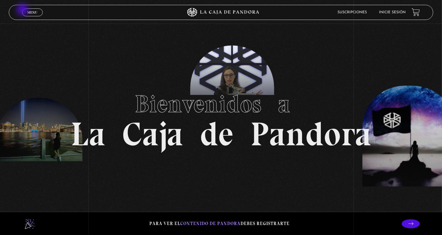
click at [23, 10] on link "Menu Cerrar" at bounding box center [32, 12] width 21 height 8
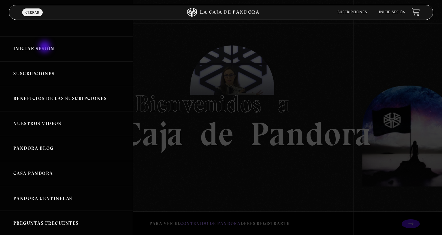
click at [45, 48] on link "Iniciar Sesión" at bounding box center [66, 48] width 133 height 25
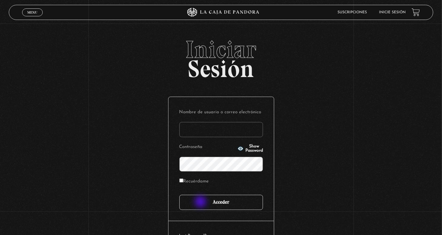
type input "nery"
click at [201, 203] on input "Acceder" at bounding box center [221, 202] width 84 height 15
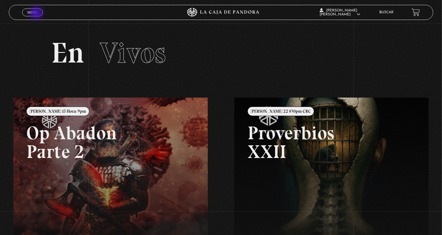
click at [37, 14] on span "Menu" at bounding box center [32, 13] width 10 height 4
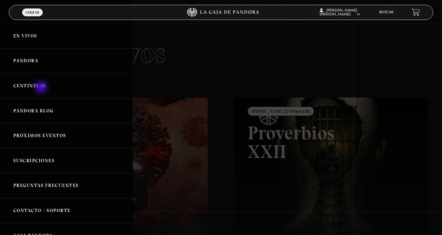
click at [42, 88] on link "Centinelas" at bounding box center [66, 86] width 133 height 25
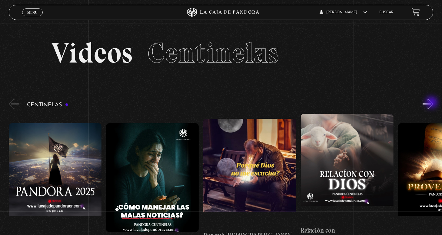
click at [432, 103] on button "»" at bounding box center [427, 104] width 11 height 11
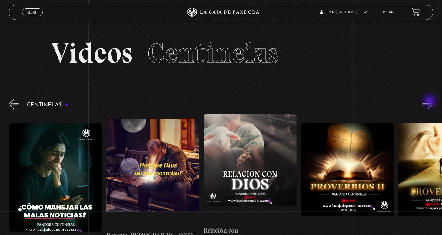
click at [430, 102] on button "»" at bounding box center [427, 104] width 11 height 11
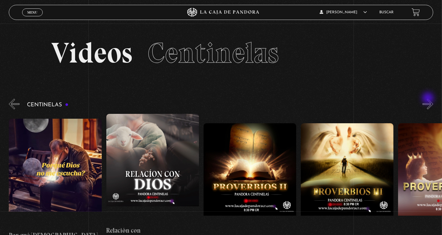
click at [428, 99] on button "»" at bounding box center [427, 104] width 11 height 11
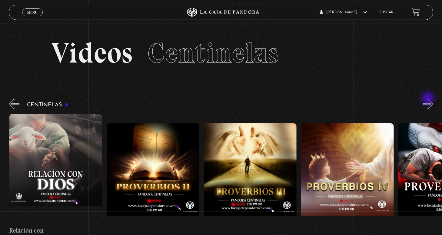
scroll to position [0, 291]
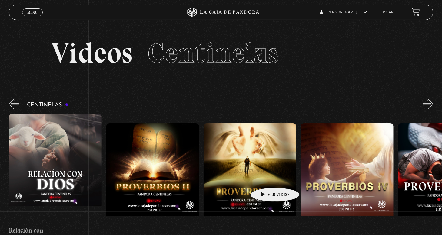
click at [265, 179] on figure at bounding box center [249, 177] width 93 height 109
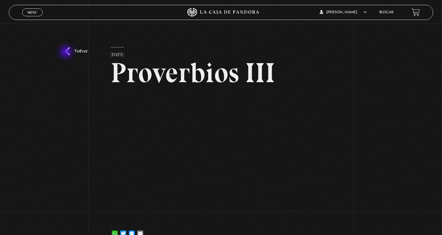
click at [67, 53] on link "Volver" at bounding box center [76, 51] width 22 height 8
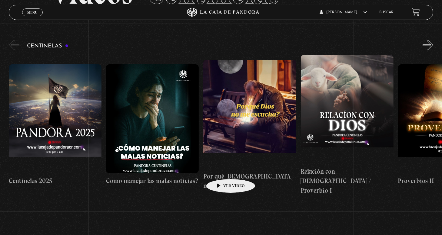
scroll to position [61, 0]
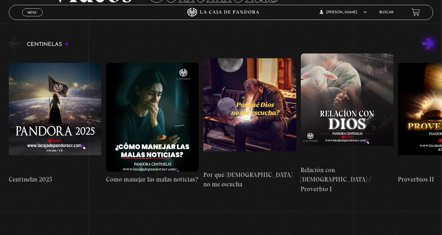
click at [430, 44] on button "»" at bounding box center [427, 43] width 11 height 11
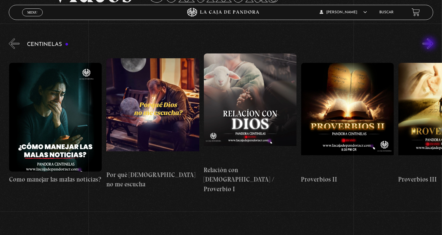
click at [430, 44] on button "»" at bounding box center [427, 43] width 11 height 11
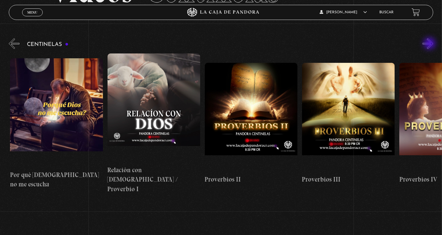
click at [430, 44] on button "»" at bounding box center [427, 43] width 11 height 11
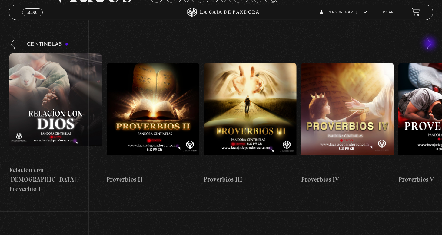
scroll to position [0, 291]
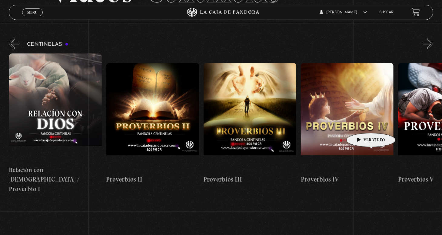
click at [361, 124] on figure at bounding box center [347, 117] width 93 height 109
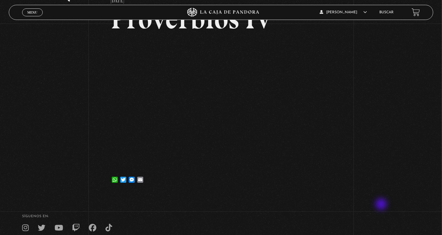
scroll to position [61, 0]
